Goal: Entertainment & Leisure: Consume media (video, audio)

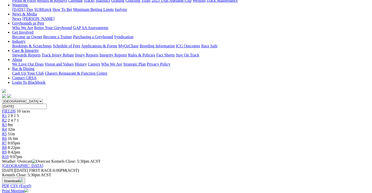
scroll to position [76, 0]
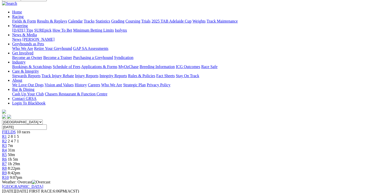
scroll to position [76, 0]
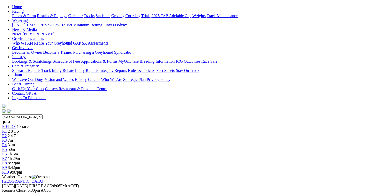
scroll to position [0, 0]
